Goal: Information Seeking & Learning: Learn about a topic

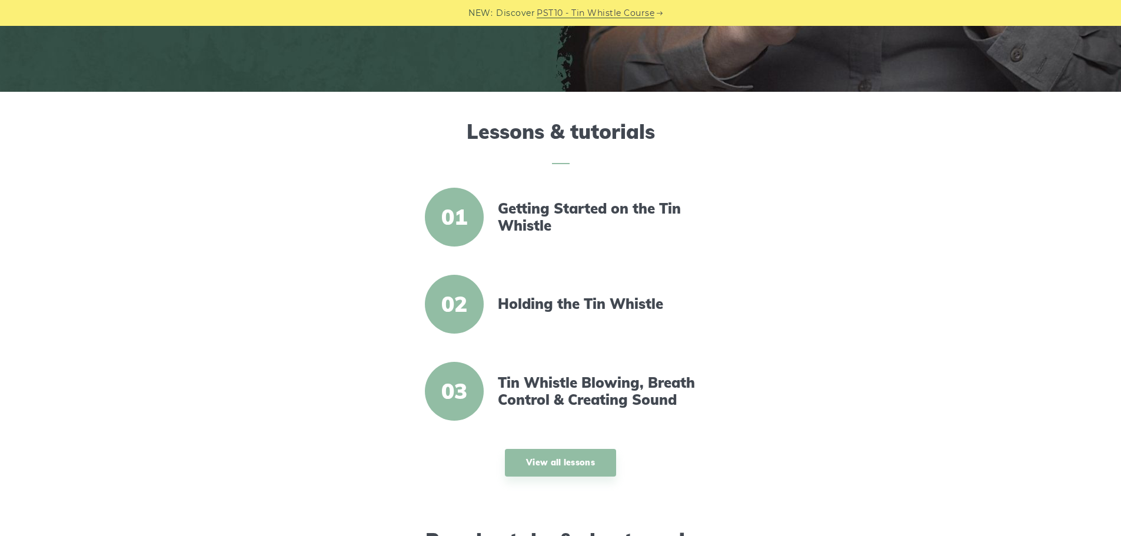
scroll to position [353, 0]
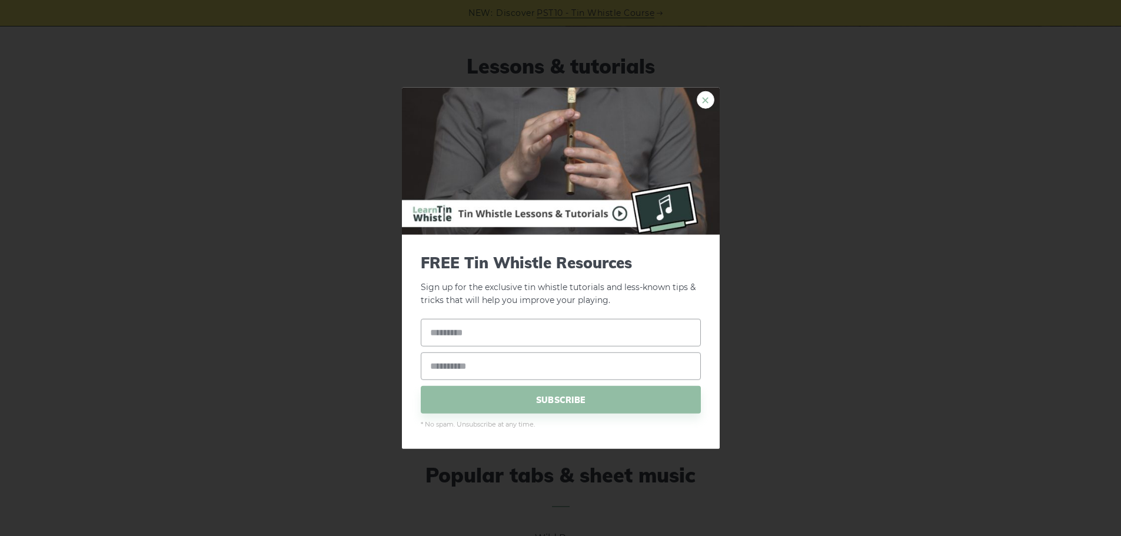
click at [702, 99] on link "×" at bounding box center [705, 100] width 18 height 18
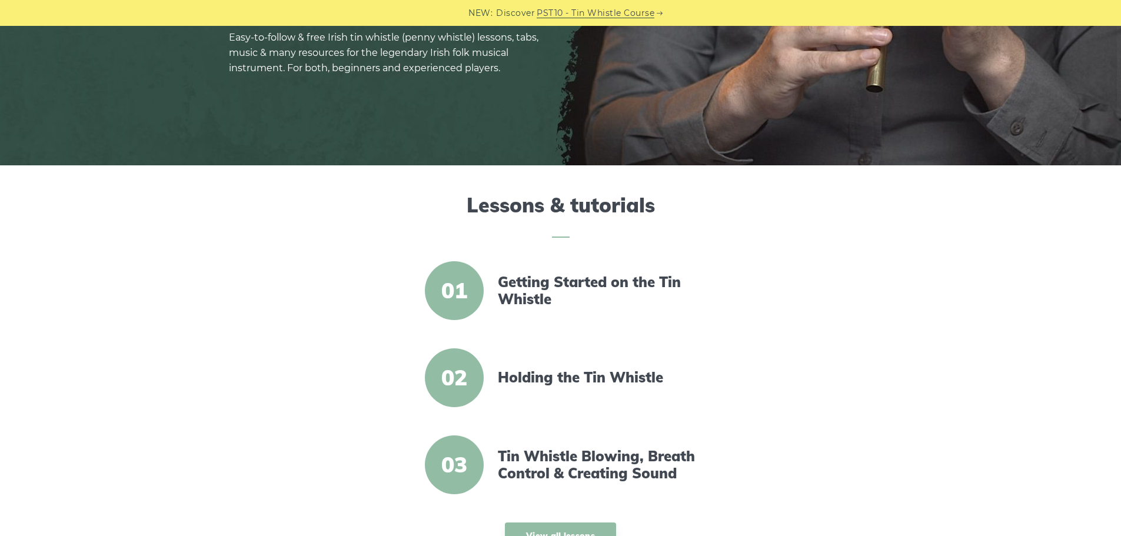
scroll to position [235, 0]
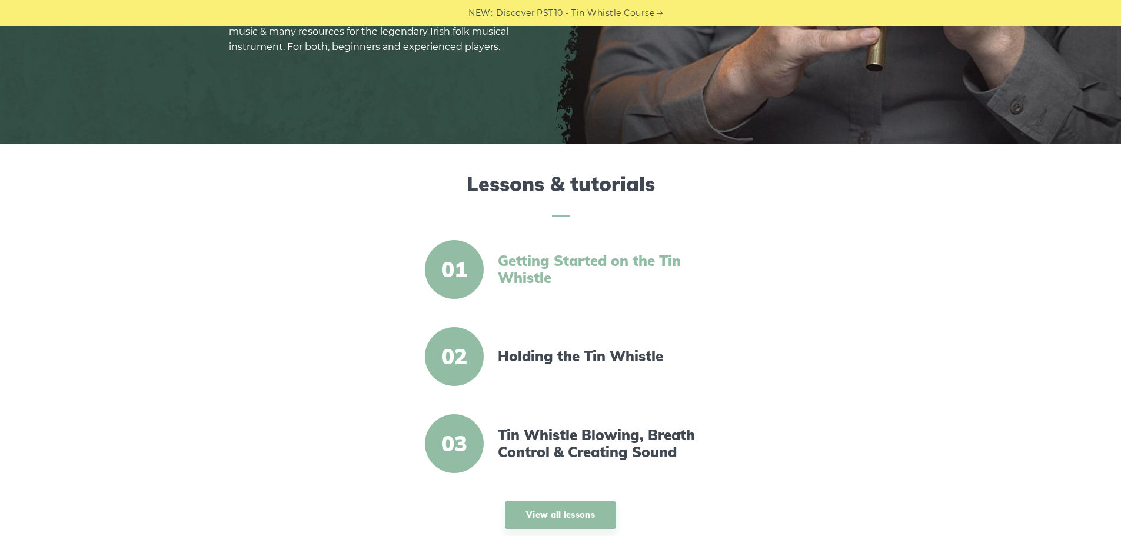
click at [538, 266] on link "Getting Started on the Tin Whistle" at bounding box center [599, 269] width 202 height 34
click at [574, 358] on link "Holding the Tin Whistle" at bounding box center [599, 356] width 202 height 17
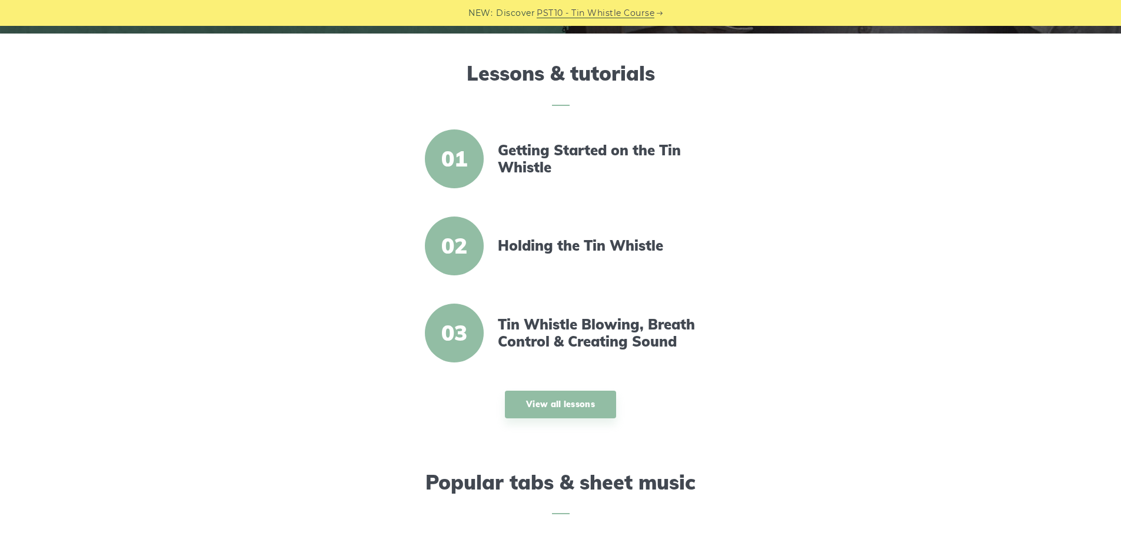
scroll to position [353, 0]
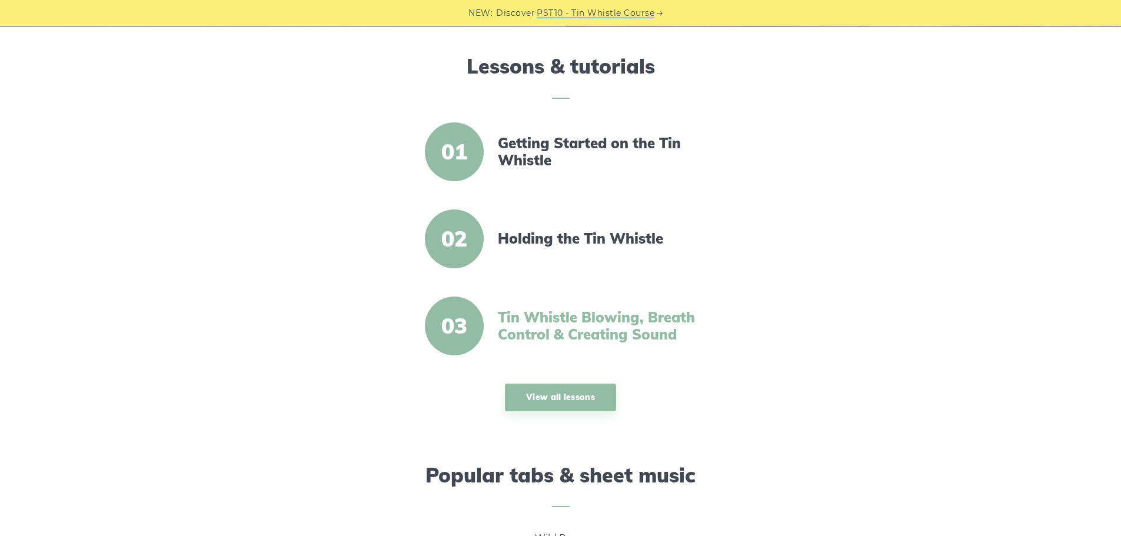
click at [561, 325] on link "Tin Whistle Blowing, Breath Control & Creating Sound" at bounding box center [599, 326] width 202 height 34
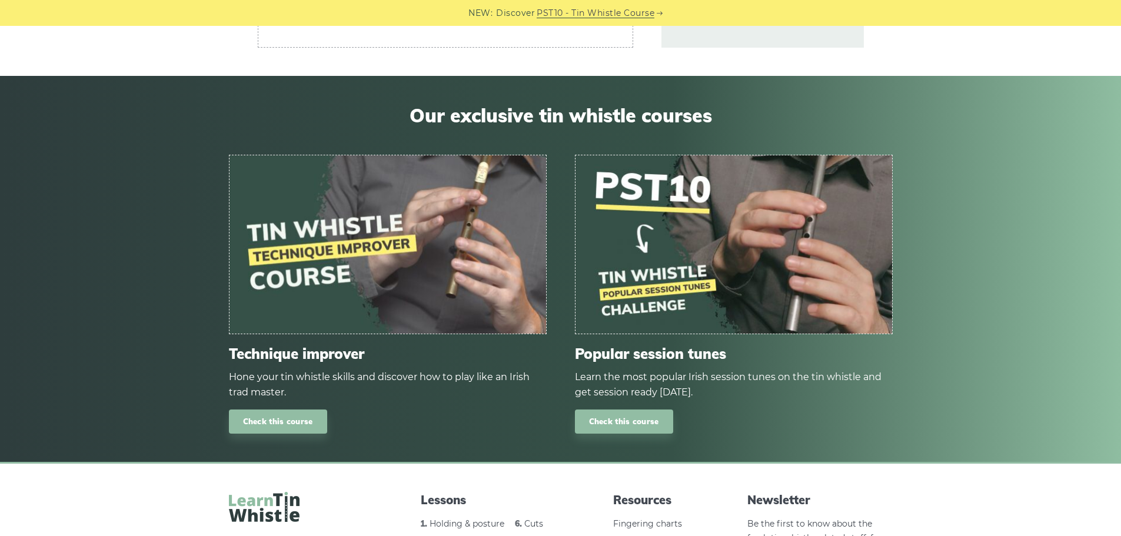
scroll to position [4491, 0]
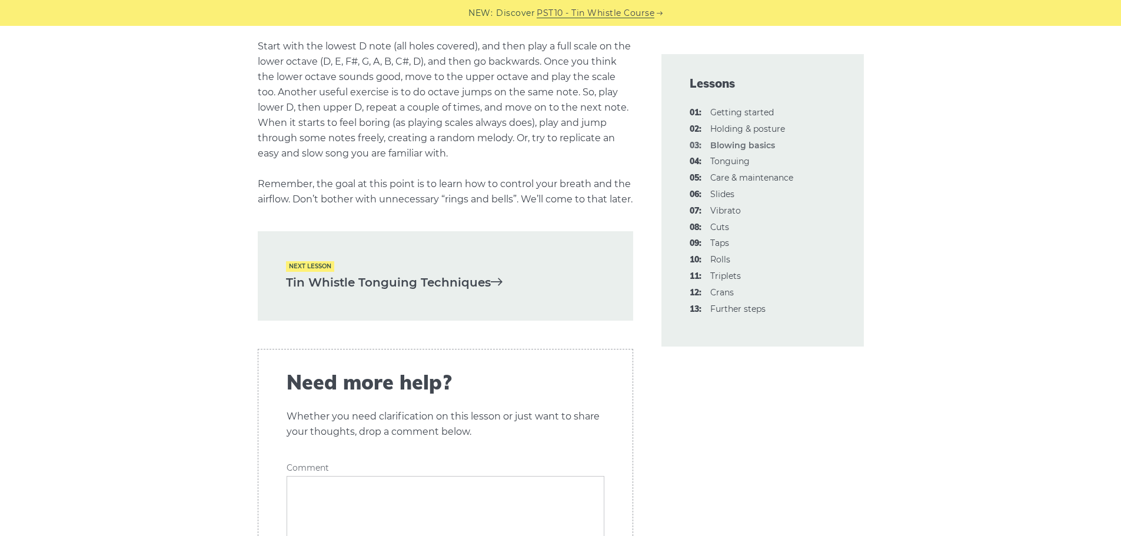
scroll to position [2529, 0]
